Goal: Task Accomplishment & Management: Use online tool/utility

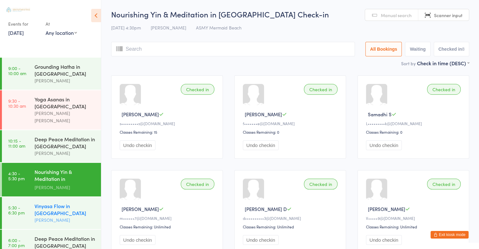
click at [38, 202] on div "Vinyasa Flow in Mermaid Beach" at bounding box center [65, 209] width 61 height 14
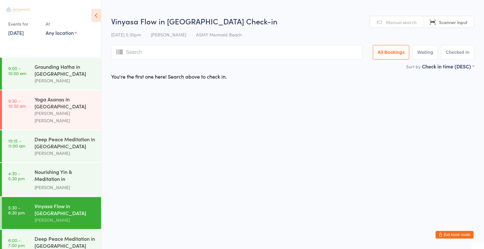
click at [402, 27] on link "Manual search" at bounding box center [396, 22] width 53 height 12
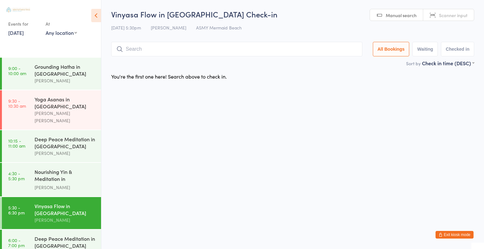
click at [272, 51] on input "search" at bounding box center [236, 49] width 251 height 15
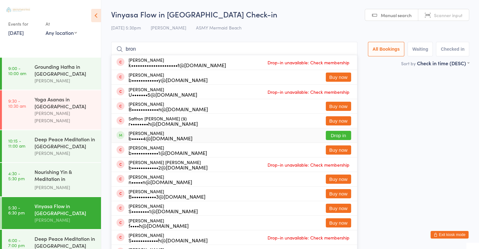
type input "bron"
click at [334, 134] on button "Drop in" at bounding box center [338, 135] width 25 height 9
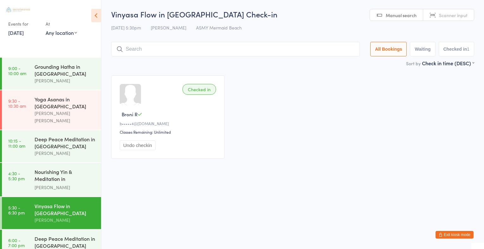
click at [439, 16] on link "Scanner input" at bounding box center [448, 15] width 51 height 12
type input "2764"
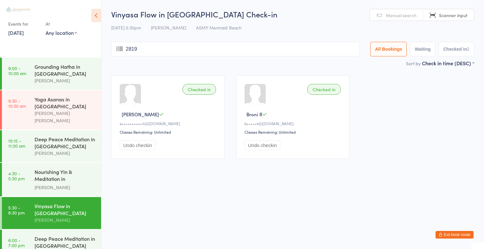
type input "2819"
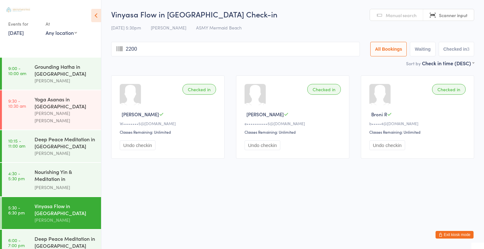
type input "2200"
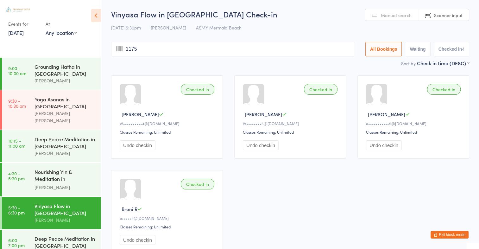
type input "1175"
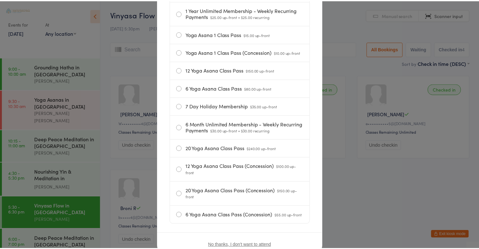
scroll to position [152, 0]
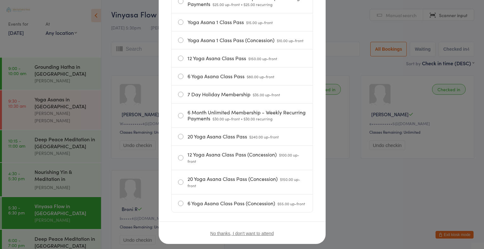
click at [473, 150] on div "Hi Nicole! It looks like you've run out of passes today. Please select one of t…" at bounding box center [242, 124] width 484 height 249
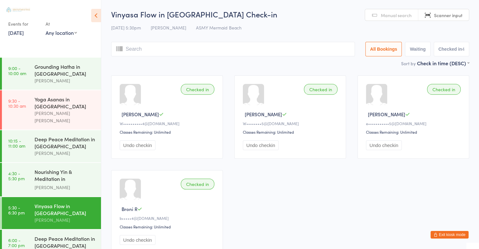
click at [450, 16] on span "Scanner input" at bounding box center [448, 15] width 29 height 6
type input "2163"
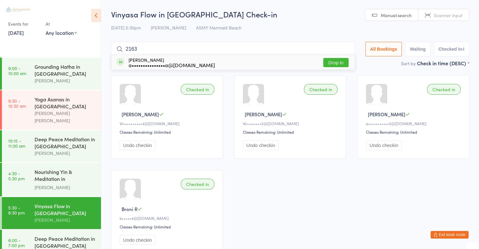
click at [339, 61] on button "Drop in" at bounding box center [335, 62] width 25 height 9
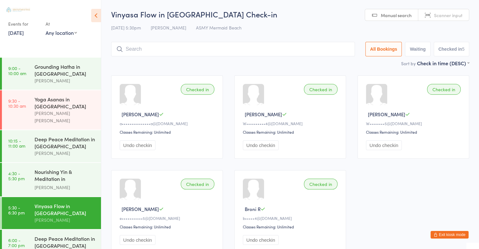
click at [397, 15] on span "Manual search" at bounding box center [396, 15] width 31 height 6
click at [309, 50] on input "search" at bounding box center [233, 49] width 244 height 15
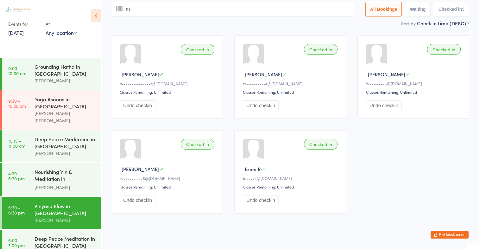
scroll to position [42, 0]
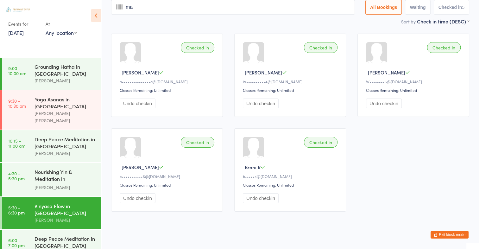
type input "mar"
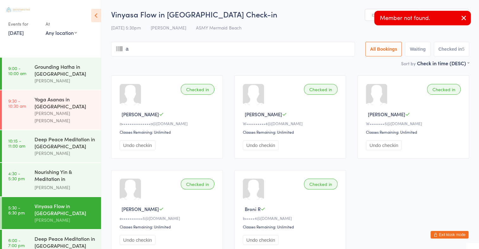
type input "ai"
click at [277, 50] on input "search" at bounding box center [233, 49] width 244 height 15
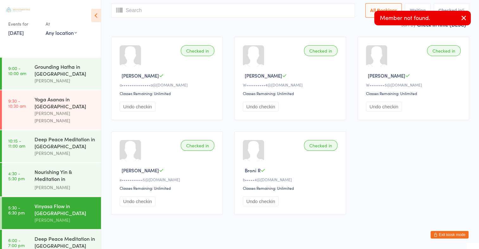
type input "m"
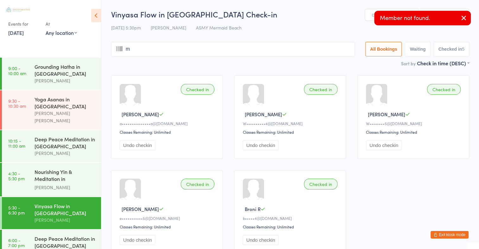
type input "ma"
type input "riann"
type input "e"
click at [465, 16] on icon "button" at bounding box center [464, 18] width 8 height 8
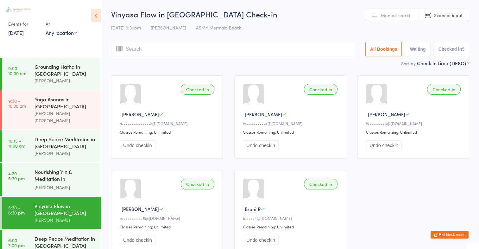
click at [258, 44] on input "search" at bounding box center [233, 49] width 244 height 15
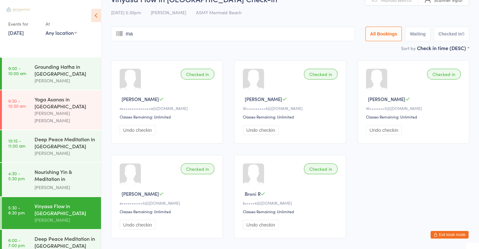
type input "mar"
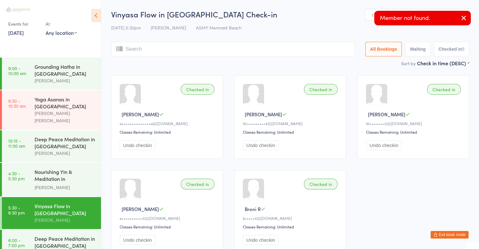
click at [411, 16] on div "Member not found." at bounding box center [422, 18] width 97 height 15
click at [465, 20] on icon "button" at bounding box center [464, 18] width 8 height 8
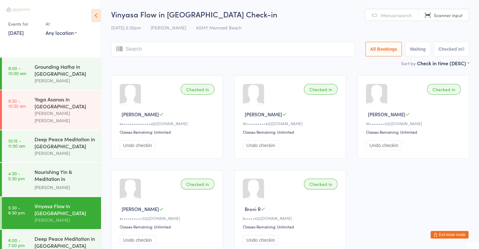
click at [411, 18] on span "Manual search" at bounding box center [396, 15] width 31 height 6
click at [291, 49] on input "search" at bounding box center [233, 49] width 244 height 15
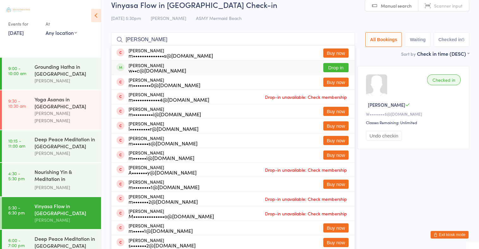
type input "marianne"
click at [339, 70] on button "Drop in" at bounding box center [335, 67] width 25 height 9
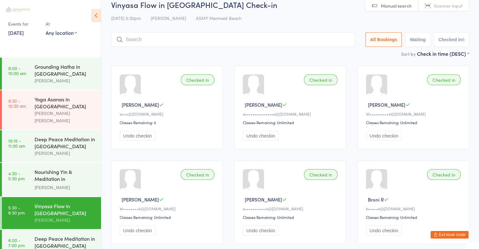
click at [427, 9] on link "Scanner input" at bounding box center [443, 6] width 51 height 12
type input "2813"
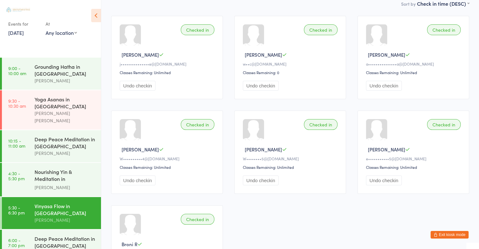
scroll to position [0, 0]
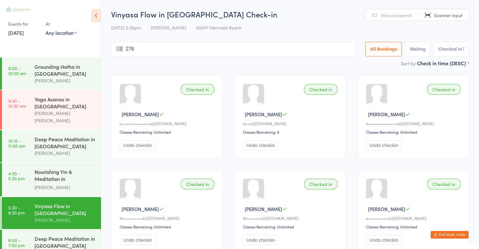
type input "2769"
click at [379, 15] on link "Manual search" at bounding box center [391, 15] width 53 height 12
click at [378, 16] on link "Manual search" at bounding box center [391, 15] width 53 height 12
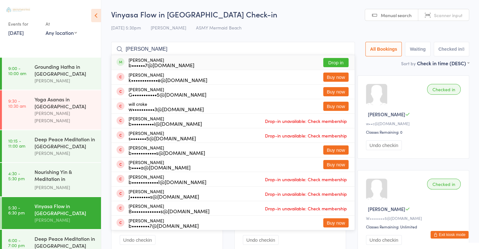
type input "bill w"
click at [340, 61] on button "Drop in" at bounding box center [335, 62] width 25 height 9
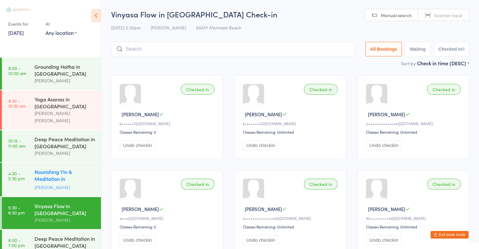
click at [51, 168] on div "Nourishing Yin & Meditation in Mermaid Beach" at bounding box center [65, 176] width 61 height 16
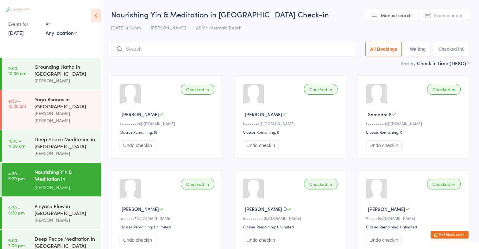
click at [428, 16] on link "Scanner input" at bounding box center [443, 15] width 51 height 12
type input "2732"
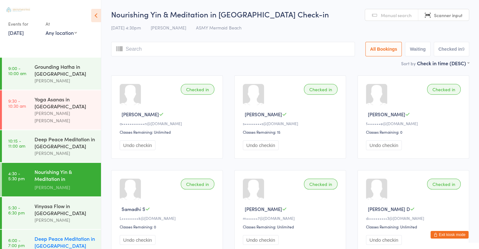
click at [48, 235] on div "Deep Peace Meditation in [GEOGRAPHIC_DATA]" at bounding box center [65, 242] width 61 height 14
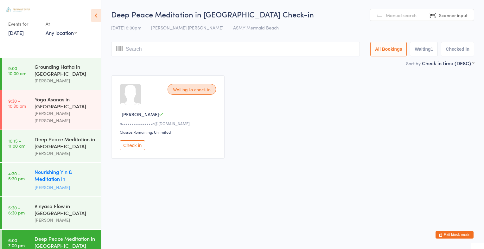
click at [79, 168] on div "Nourishing Yin & Meditation in Mermaid Beach" at bounding box center [65, 176] width 61 height 16
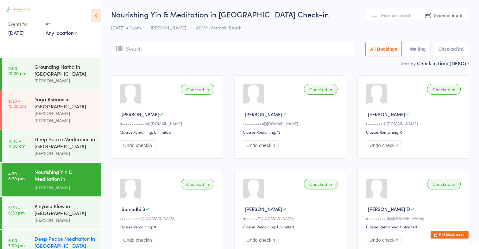
click at [43, 235] on div "Deep Peace Meditation in [GEOGRAPHIC_DATA]" at bounding box center [65, 242] width 61 height 14
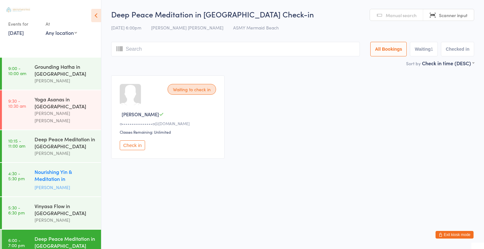
click at [50, 168] on div "Nourishing Yin & Meditation in Mermaid Beach" at bounding box center [65, 176] width 61 height 16
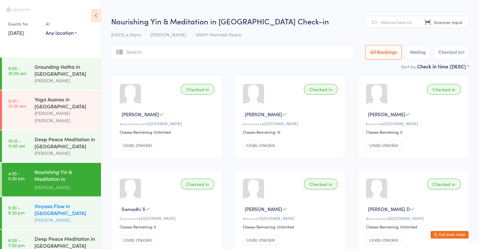
click at [42, 202] on div "Vinyasa Flow in Mermaid Beach" at bounding box center [65, 209] width 61 height 14
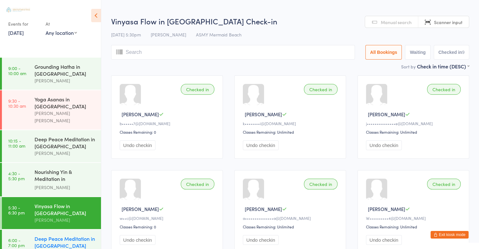
click at [41, 235] on div "Deep Peace Meditation in [GEOGRAPHIC_DATA]" at bounding box center [65, 242] width 61 height 14
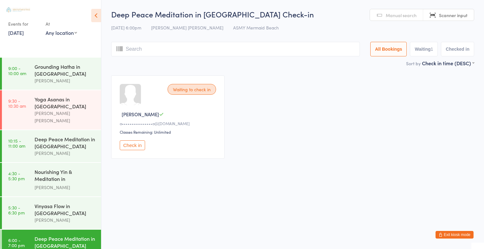
click at [134, 146] on button "Check in" at bounding box center [132, 145] width 25 height 10
click at [471, 19] on link "Scanner input" at bounding box center [448, 15] width 51 height 12
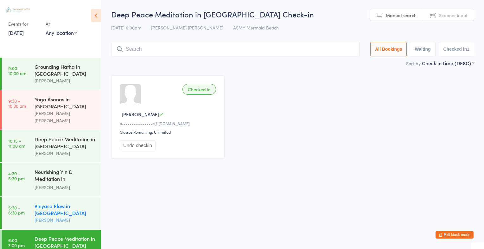
click at [64, 216] on div "Emma Williams" at bounding box center [65, 219] width 61 height 7
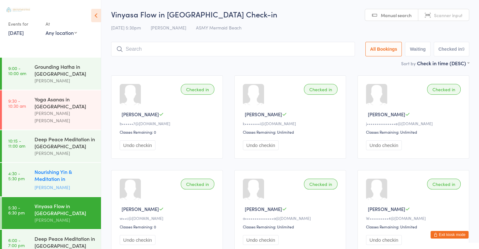
click at [44, 169] on div "Nourishing Yin & Meditation in Mermaid Beach" at bounding box center [65, 176] width 61 height 16
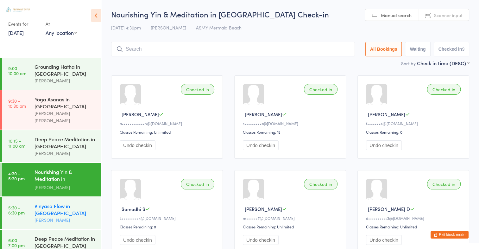
click at [54, 202] on div "Vinyasa Flow in Mermaid Beach" at bounding box center [65, 209] width 61 height 14
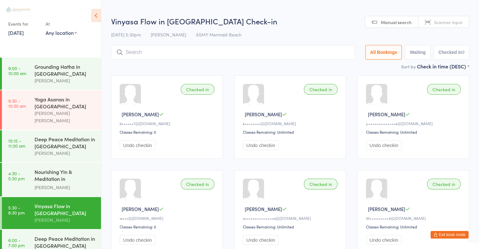
click at [432, 21] on link "Scanner input" at bounding box center [443, 22] width 51 height 12
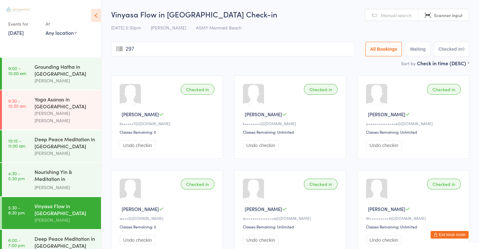
type input "2975"
type input "mar"
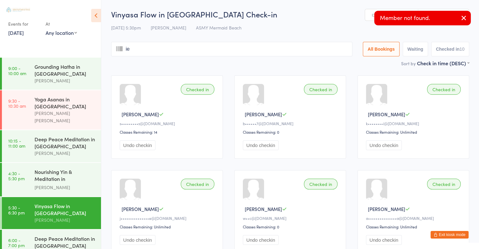
type input "ie"
click at [392, 14] on div "Member not found." at bounding box center [422, 18] width 97 height 15
click at [464, 17] on icon "button" at bounding box center [464, 18] width 8 height 8
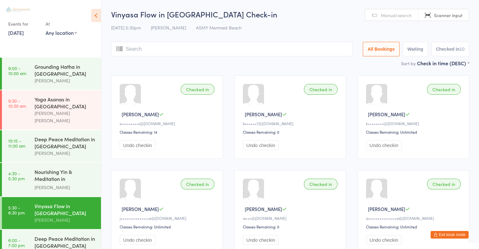
click at [408, 17] on span "Manual search" at bounding box center [396, 15] width 31 height 6
click at [291, 48] on input "search" at bounding box center [231, 49] width 241 height 15
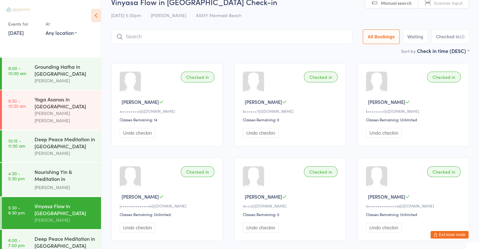
scroll to position [30, 0]
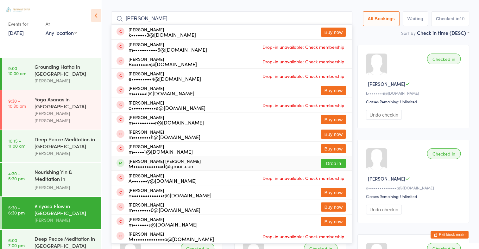
type input "marie si"
click at [333, 164] on button "Drop in" at bounding box center [333, 163] width 25 height 9
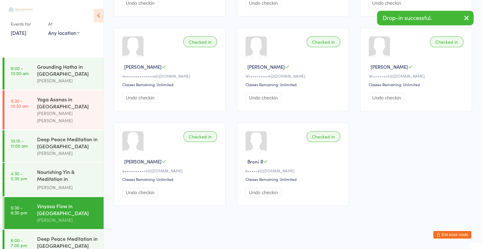
scroll to position [0, 0]
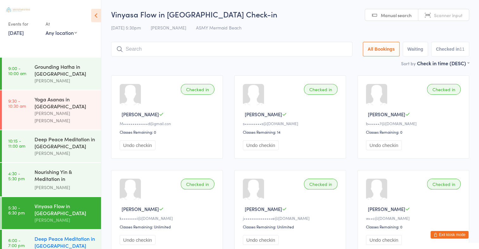
click at [67, 235] on div "Deep Peace Meditation in [GEOGRAPHIC_DATA]" at bounding box center [65, 242] width 61 height 14
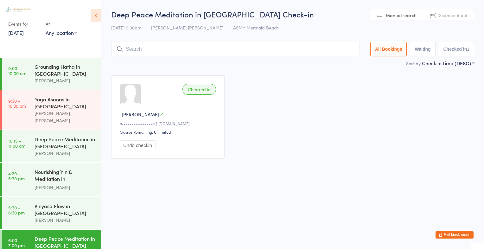
click at [450, 237] on button "Exit kiosk mode" at bounding box center [454, 235] width 38 height 8
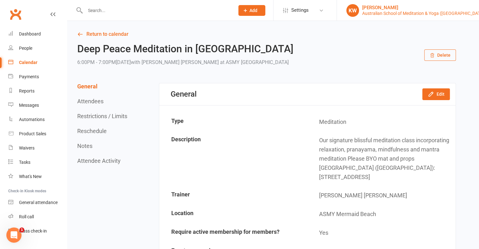
click at [418, 7] on div "[PERSON_NAME]" at bounding box center [424, 8] width 124 height 6
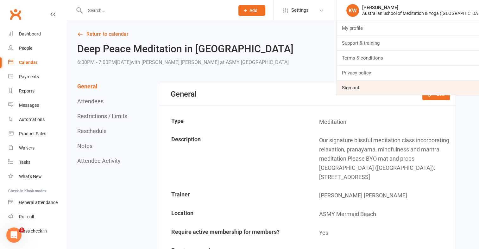
click at [380, 88] on link "Sign out" at bounding box center [408, 87] width 142 height 15
